Goal: Communication & Community: Answer question/provide support

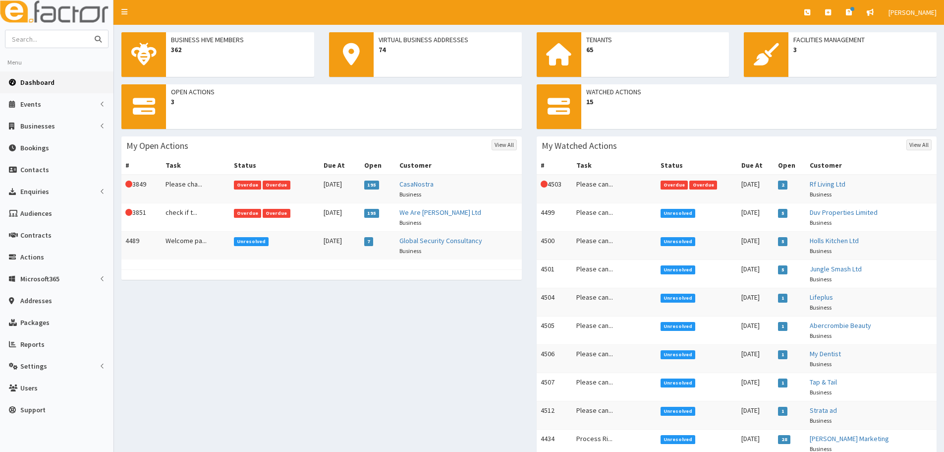
click at [53, 39] on input "text" at bounding box center [46, 38] width 83 height 17
type input "bare grills"
click at [88, 30] on button "submit" at bounding box center [98, 38] width 20 height 17
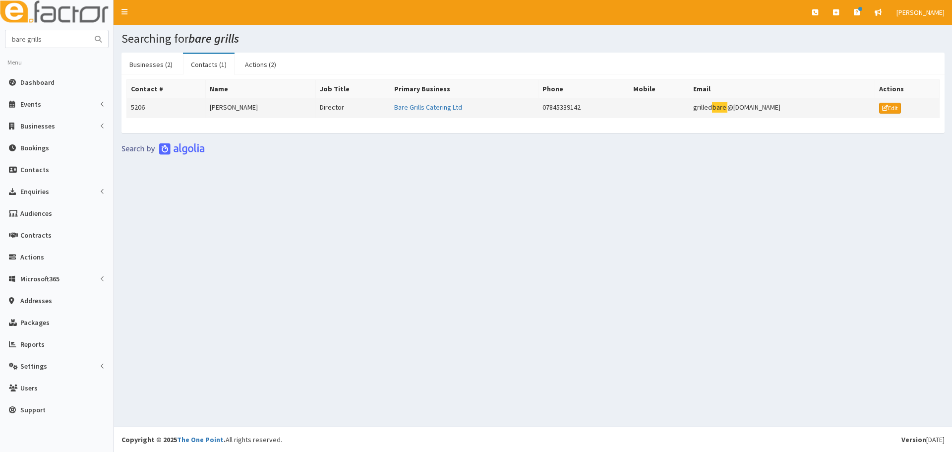
click at [249, 114] on td "[PERSON_NAME]" at bounding box center [261, 108] width 110 height 20
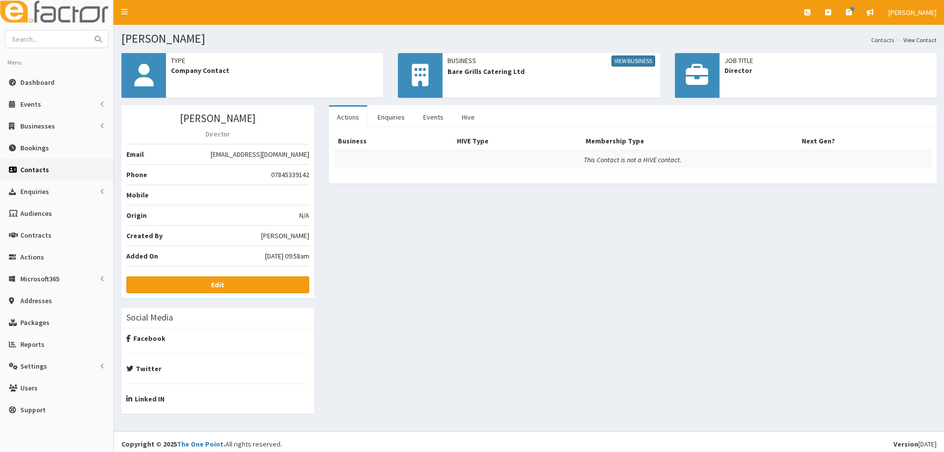
click at [622, 57] on link "View Business" at bounding box center [634, 61] width 44 height 11
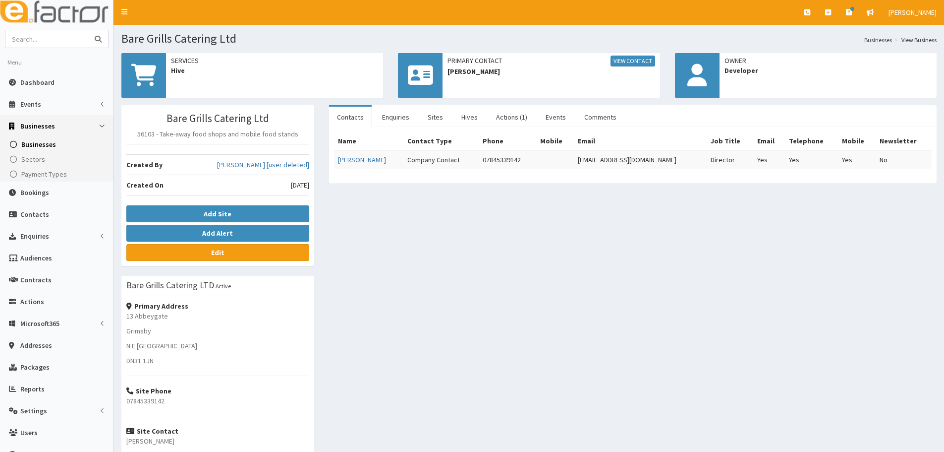
click at [55, 40] on input "text" at bounding box center [46, 38] width 83 height 17
type input "shine more"
click at [88, 30] on button "submit" at bounding box center [98, 38] width 20 height 17
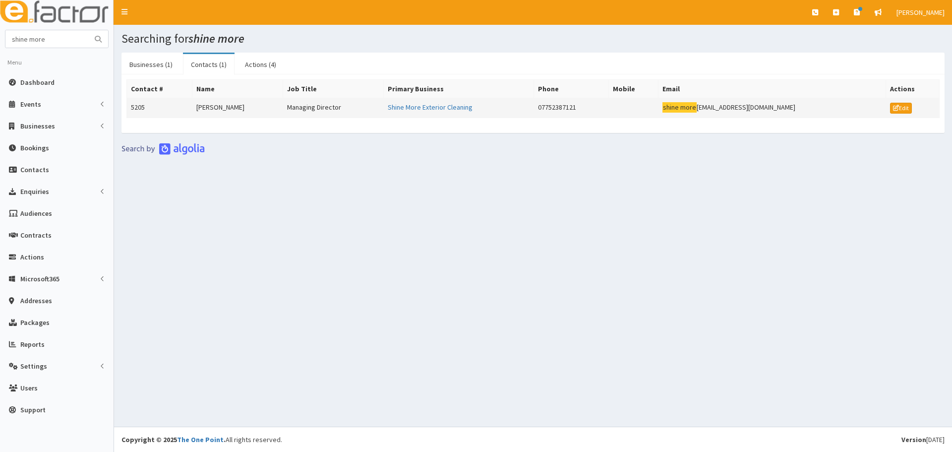
click at [233, 111] on td "[PERSON_NAME]" at bounding box center [237, 108] width 91 height 20
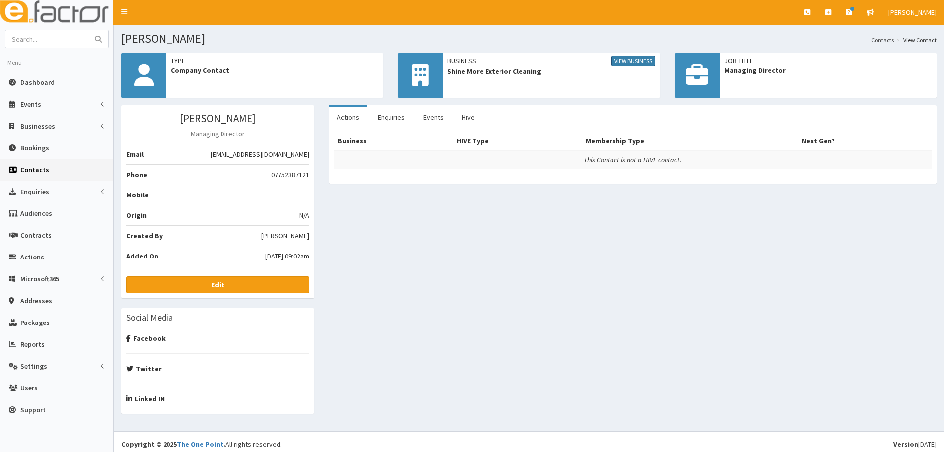
click at [619, 60] on link "View Business" at bounding box center [634, 61] width 44 height 11
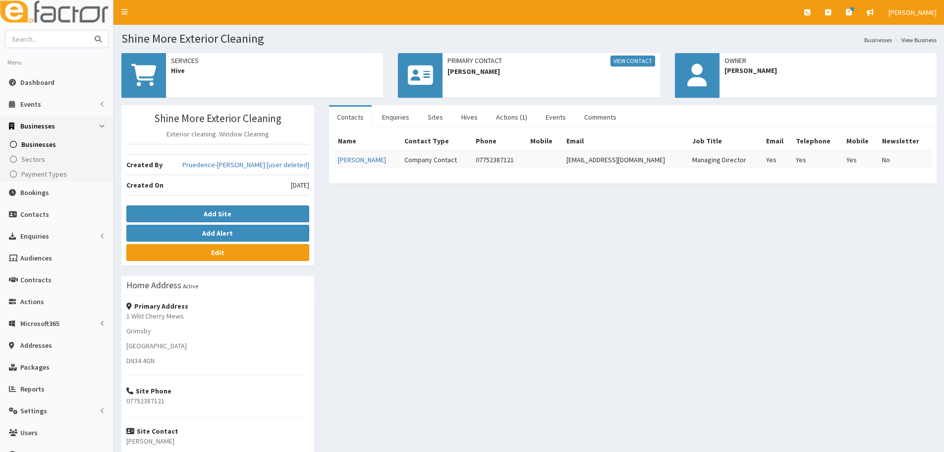
click at [71, 34] on input "text" at bounding box center [46, 38] width 83 height 17
paste input "Acrisure UK"
type input "Acrisure UK"
click at [88, 30] on button "submit" at bounding box center [98, 38] width 20 height 17
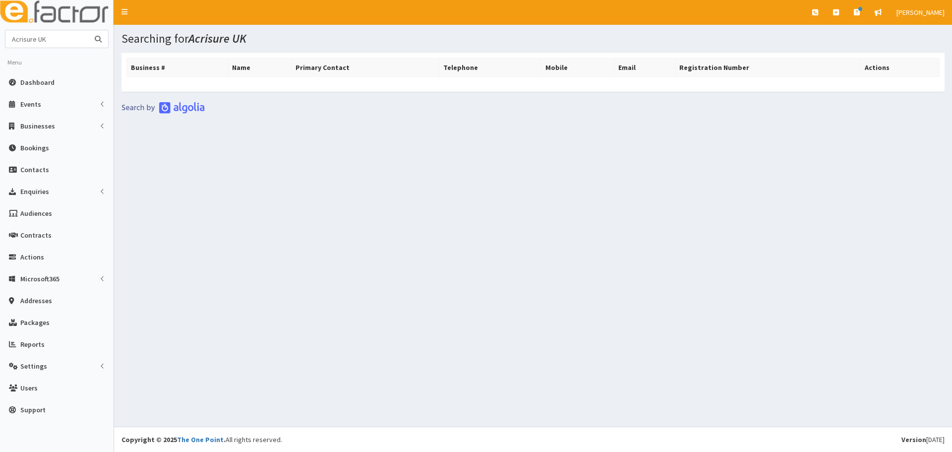
drag, startPoint x: 64, startPoint y: 35, endPoint x: 34, endPoint y: 30, distance: 30.7
click at [34, 30] on form "Acrisure UK" at bounding box center [57, 39] width 104 height 18
type input "Acrisure"
click at [88, 30] on button "submit" at bounding box center [98, 38] width 20 height 17
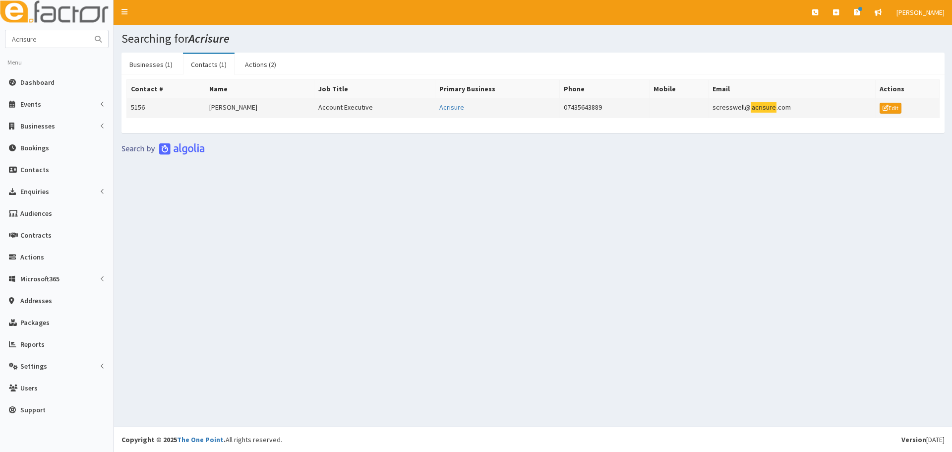
click at [251, 100] on td "[PERSON_NAME]" at bounding box center [259, 108] width 109 height 20
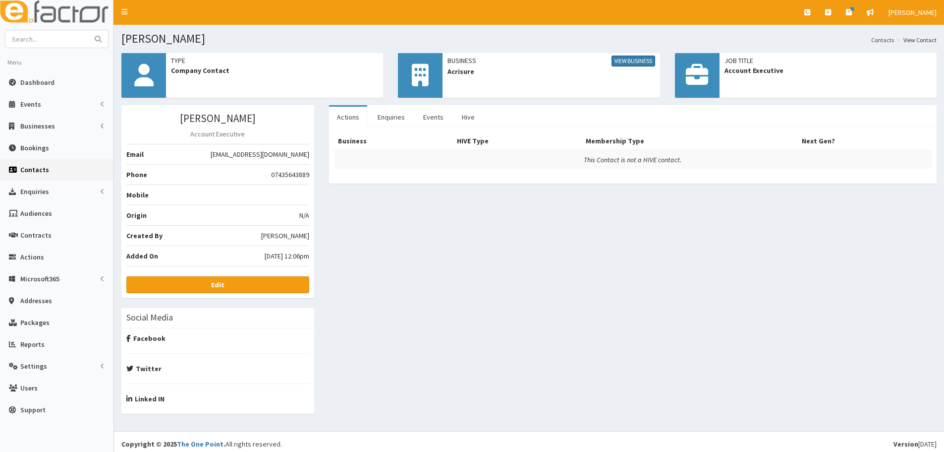
click at [629, 61] on link "View Business" at bounding box center [634, 61] width 44 height 11
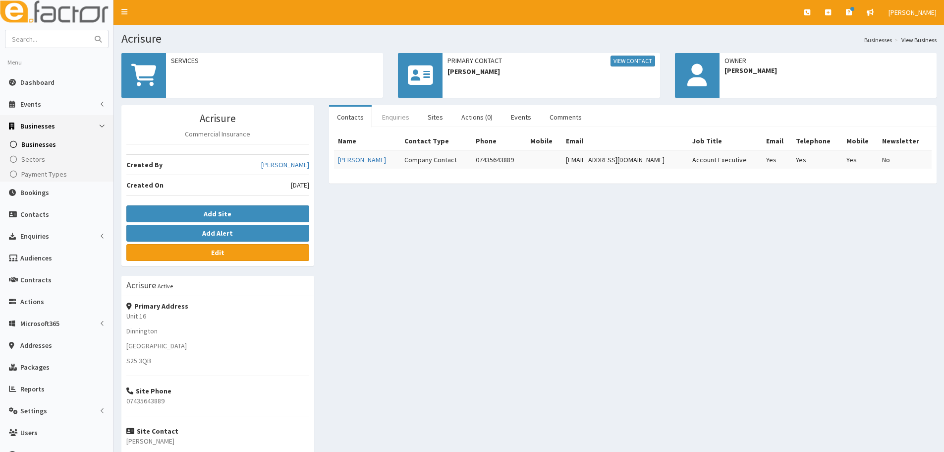
click at [399, 119] on link "Enquiries" at bounding box center [395, 117] width 43 height 21
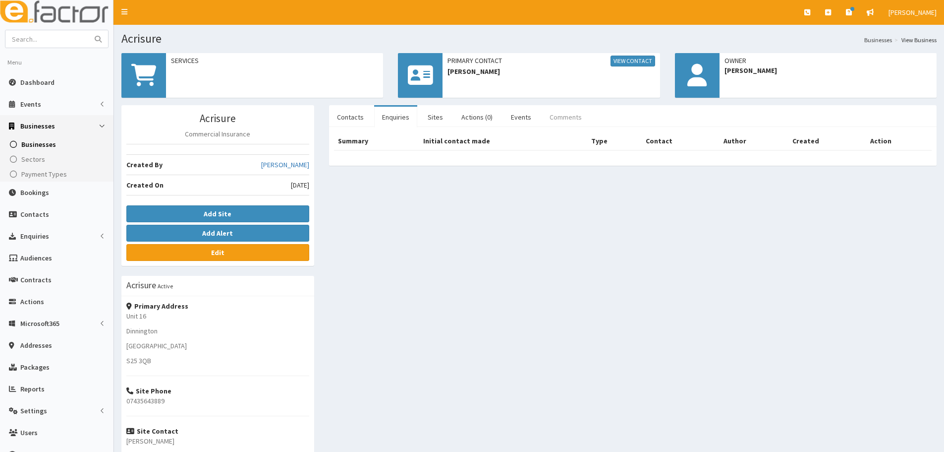
click at [548, 115] on link "Comments" at bounding box center [566, 117] width 48 height 21
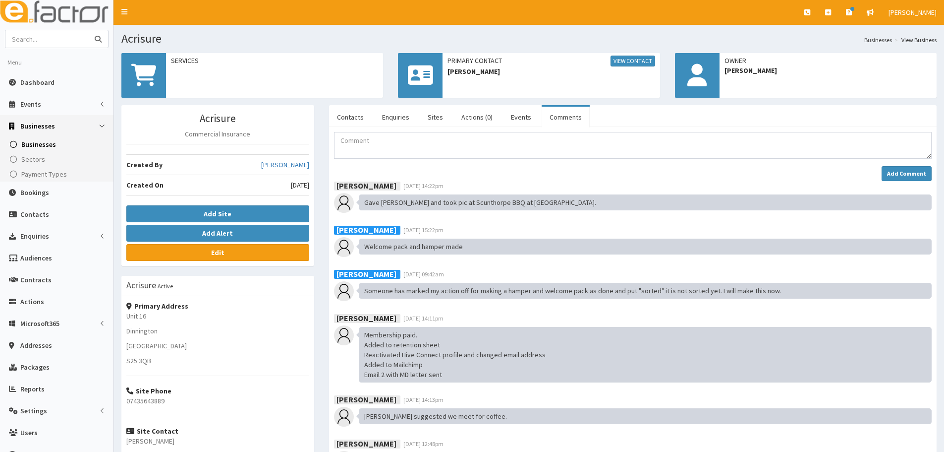
click at [79, 39] on input "text" at bounding box center [46, 38] width 83 height 17
paste input "District Four Design"
type input "District Four Design"
click at [88, 30] on button "submit" at bounding box center [98, 38] width 20 height 17
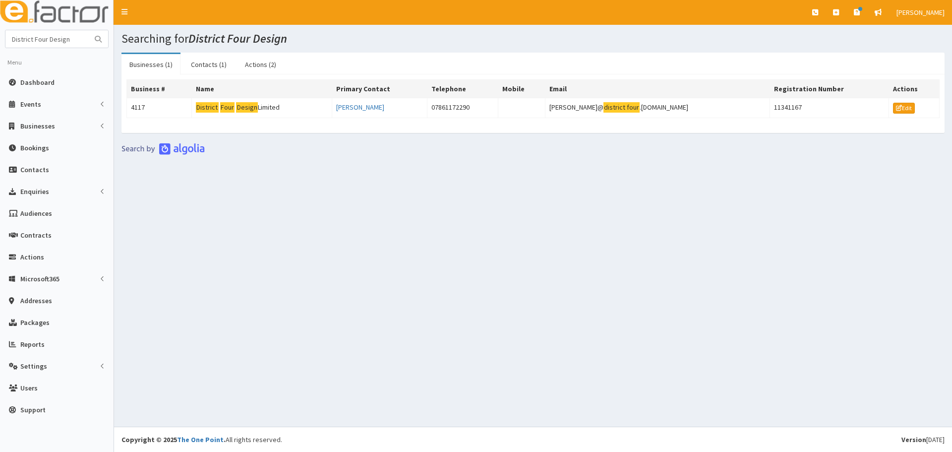
click at [267, 92] on th "Name" at bounding box center [261, 89] width 141 height 18
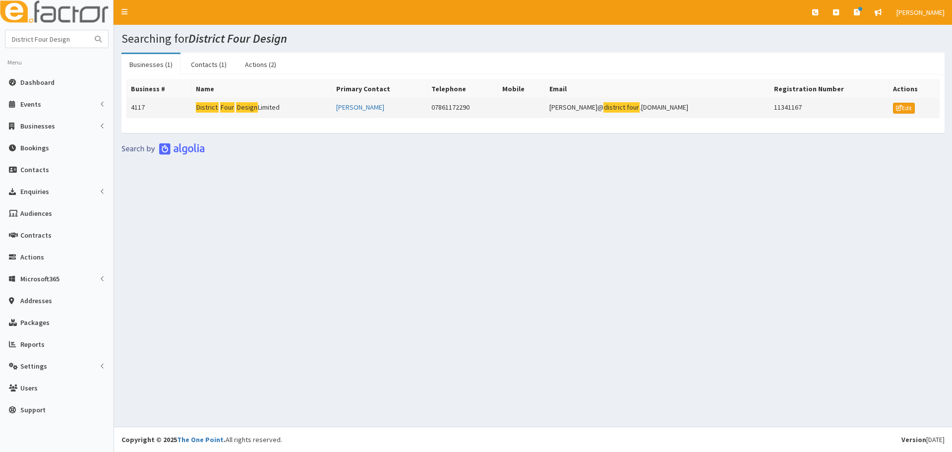
click at [265, 106] on td "District Four Design Limited" at bounding box center [261, 108] width 141 height 20
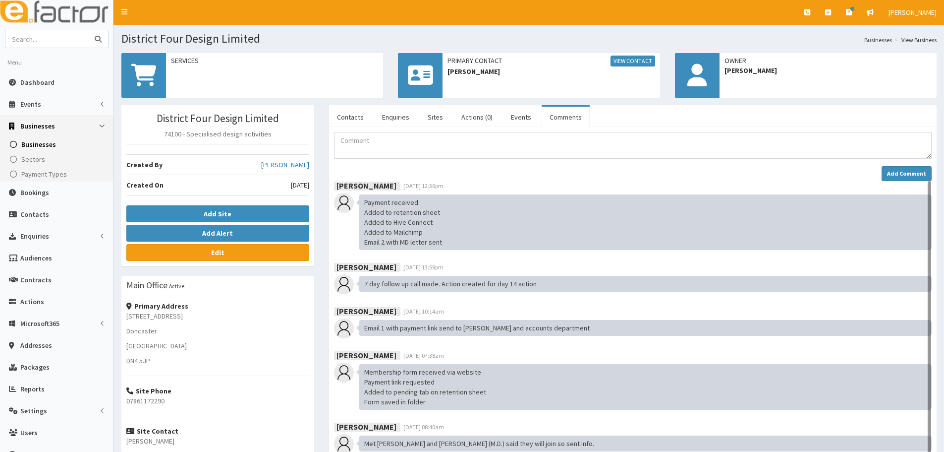
click at [61, 37] on input "text" at bounding box center [46, 38] width 83 height 17
type input "scunthorpe bowl"
click at [88, 30] on button "submit" at bounding box center [98, 38] width 20 height 17
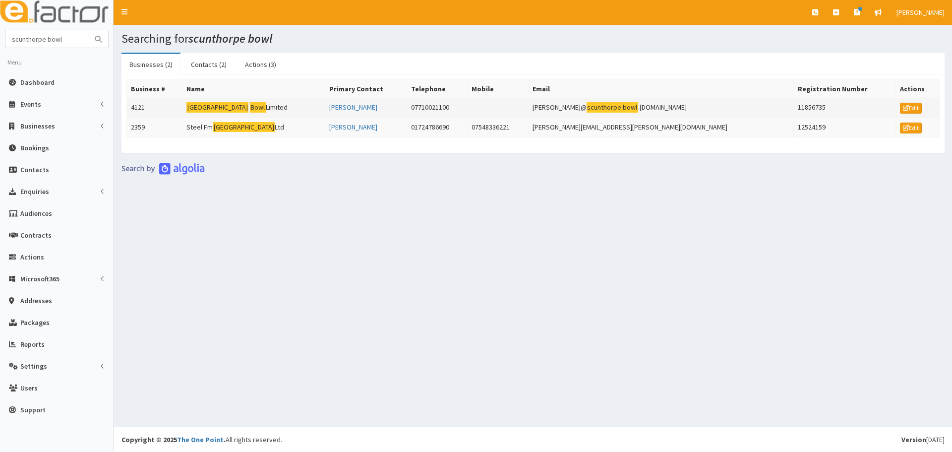
click at [252, 107] on mark "Bowl" at bounding box center [258, 107] width 16 height 10
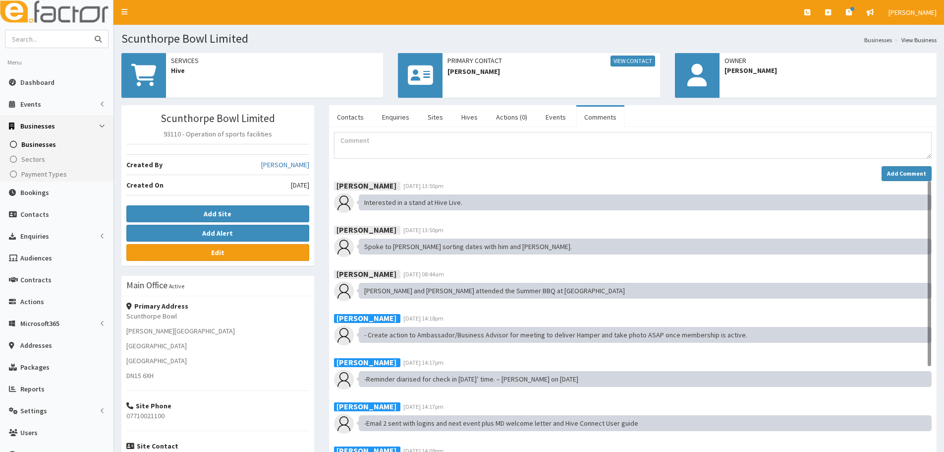
click at [43, 35] on input "text" at bounding box center [46, 38] width 83 height 17
type input "stirling defense"
click at [88, 30] on button "submit" at bounding box center [98, 38] width 20 height 17
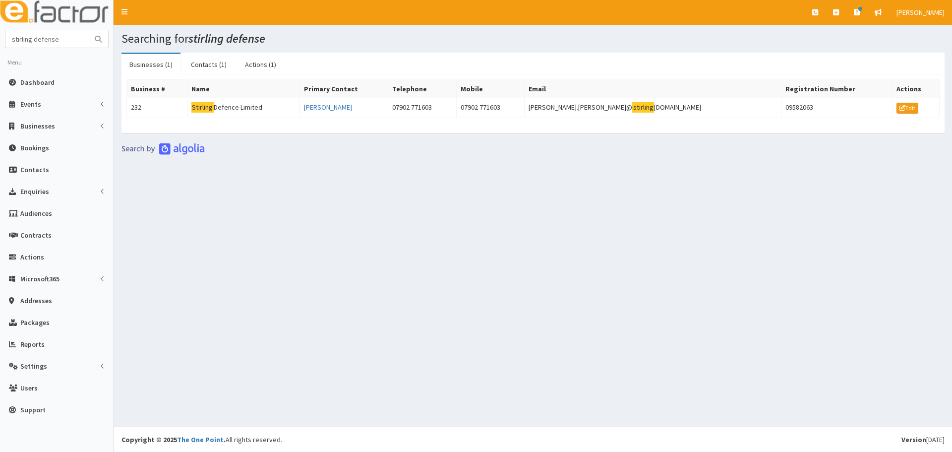
click at [234, 103] on td "Stirling Defence Limited" at bounding box center [243, 108] width 113 height 20
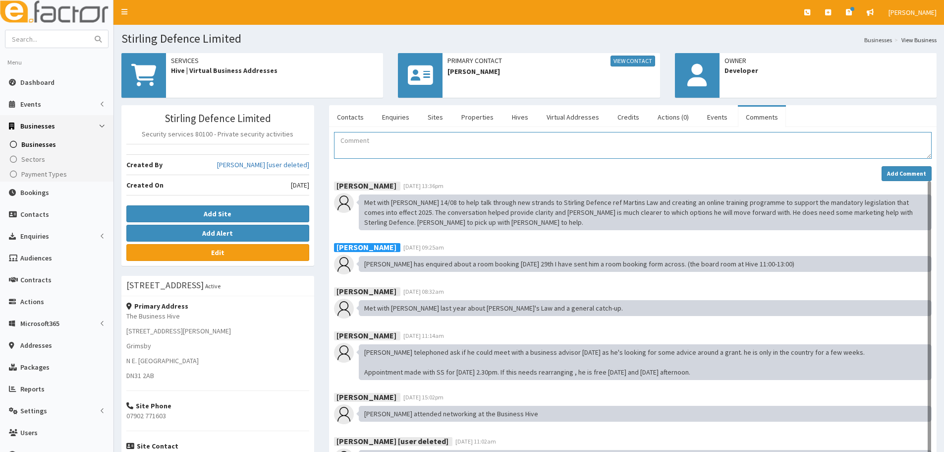
click at [373, 159] on textarea "Comment" at bounding box center [633, 145] width 598 height 27
click at [375, 135] on textarea "Comment" at bounding box center [633, 145] width 598 height 27
paste textarea "Hi, unfortunately the company has had to close and is in the process of closing…"
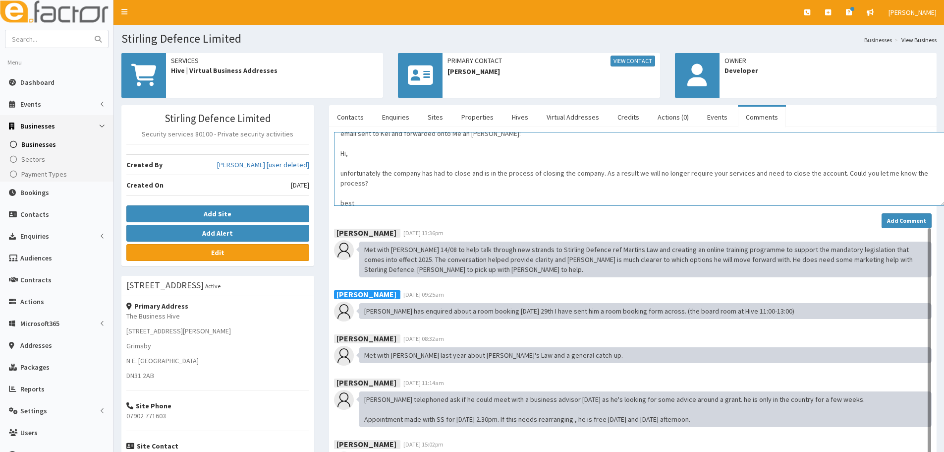
scroll to position [0, 0]
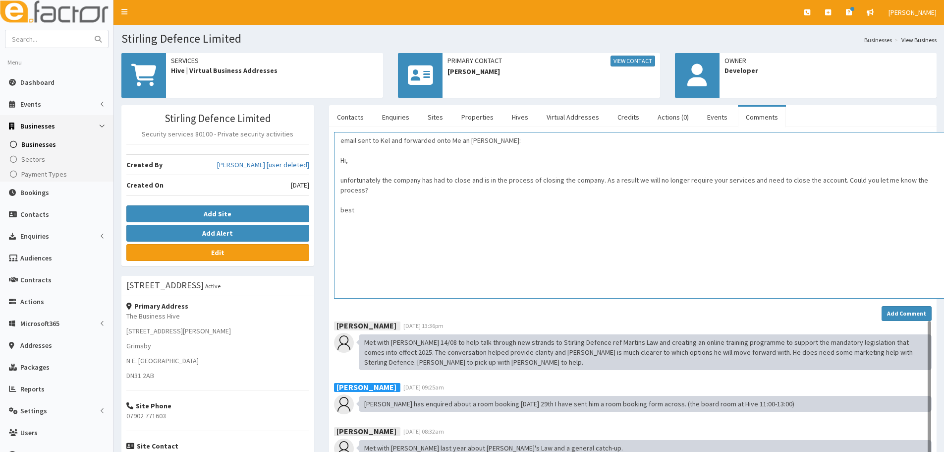
drag, startPoint x: 927, startPoint y: 155, endPoint x: 769, endPoint y: 279, distance: 200.9
click at [944, 296] on html "E Toggle navigation Quick Create Create Business Create Booking" at bounding box center [472, 369] width 944 height 738
drag, startPoint x: 345, startPoint y: 138, endPoint x: 443, endPoint y: 164, distance: 101.5
click at [345, 139] on textarea "email sent to Kel and forwarded onto Me an Laura: Hi, unfortunately the company…" at bounding box center [644, 216] width 621 height 168
click at [456, 234] on textarea "Email sent to Kel and forwarded onto Me an Laura: Hi, unfortunately the company…" at bounding box center [644, 216] width 621 height 168
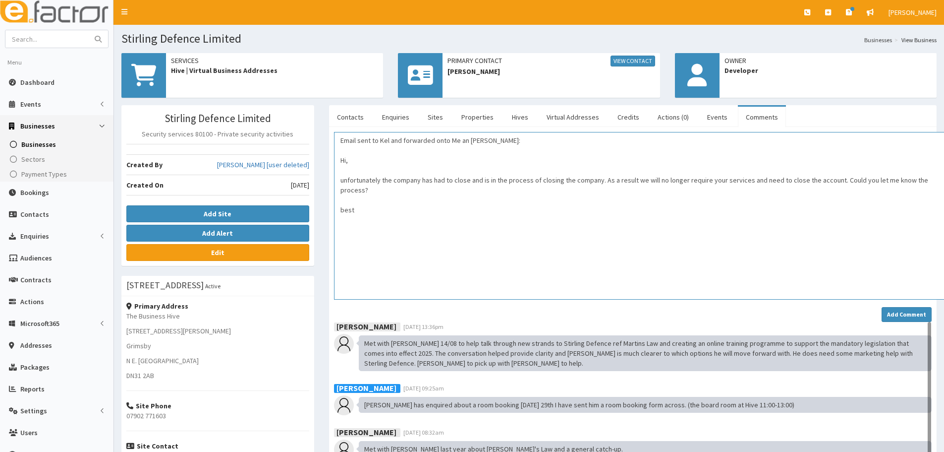
click at [395, 225] on textarea "Email sent to Kel and forwarded onto Me an Laura: Hi, unfortunately the company…" at bounding box center [644, 216] width 621 height 168
type textarea "Email sent to Kel and forwarded onto Me an Laura: Hi, unfortunately the company…"
click at [902, 311] on strong "Add Comment" at bounding box center [906, 313] width 39 height 7
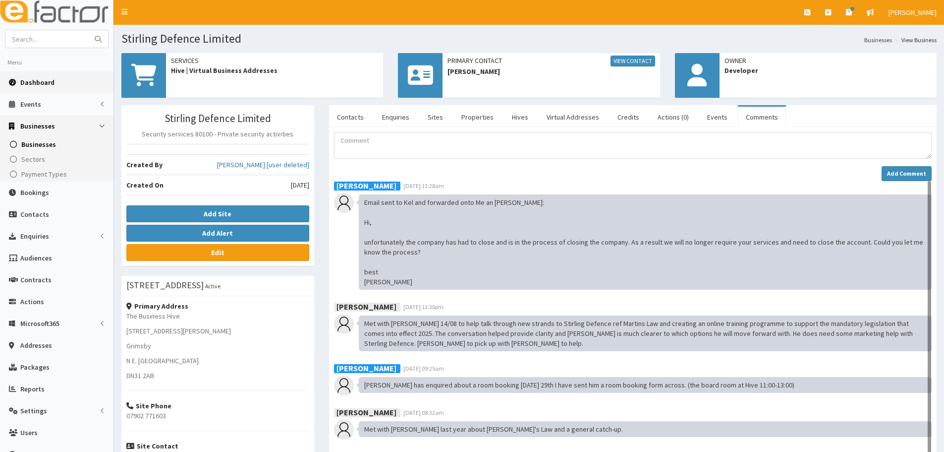
click at [41, 85] on span "Dashboard" at bounding box center [37, 82] width 34 height 9
